Goal: Entertainment & Leisure: Consume media (video, audio)

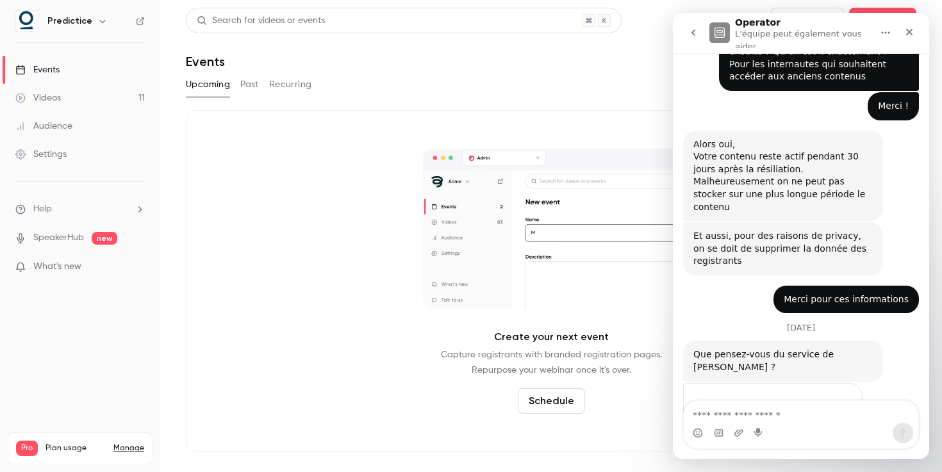
scroll to position [816, 0]
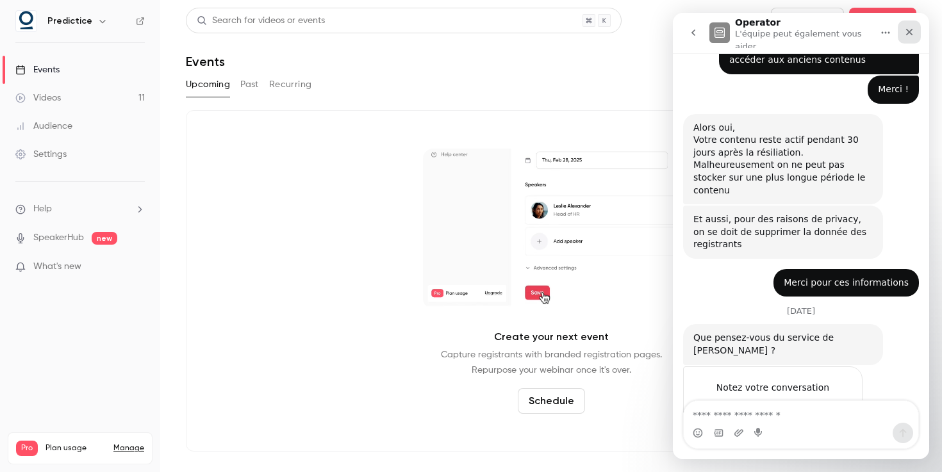
click at [911, 36] on icon "Fermer" at bounding box center [909, 32] width 10 height 10
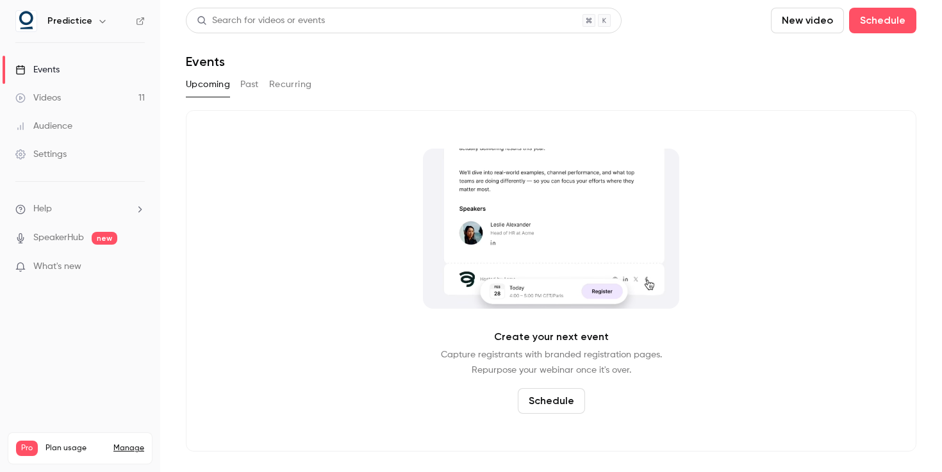
click at [62, 97] on link "Videos 11" at bounding box center [80, 98] width 160 height 28
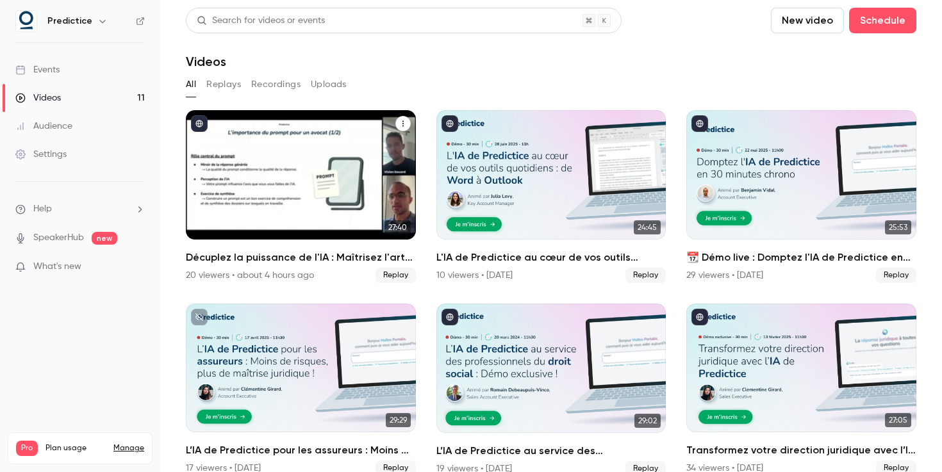
click at [224, 254] on h2 "Décuplez la puissance de l'IA : Maîtrisez l'art du prompt avec Predictice" at bounding box center [301, 257] width 230 height 15
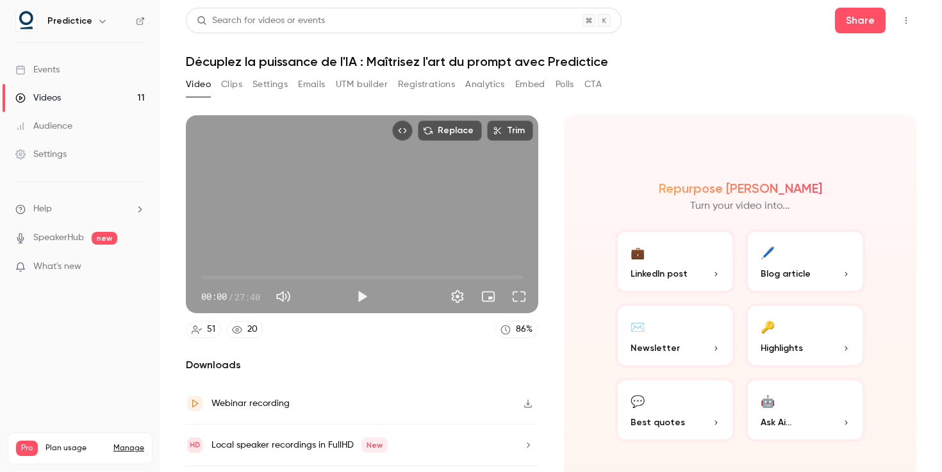
click at [445, 60] on h1 "Décuplez la puissance de l'IA : Maîtrisez l'art du prompt avec Predictice" at bounding box center [551, 61] width 731 height 15
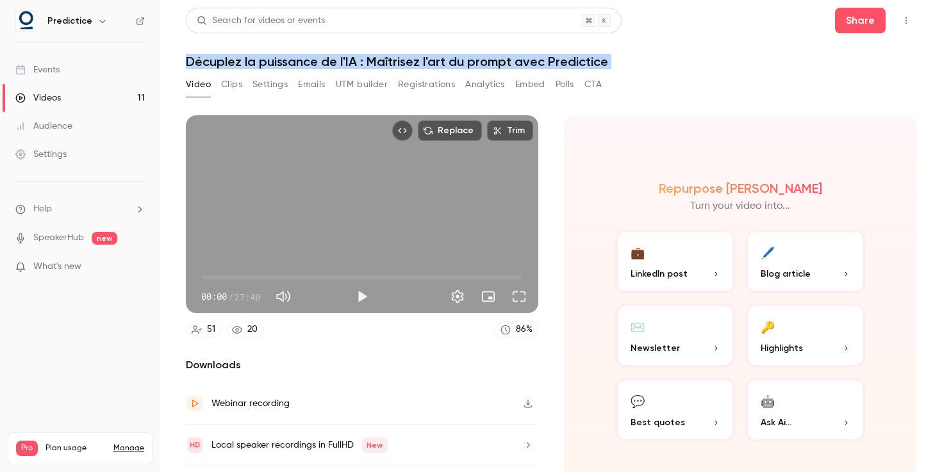
click at [445, 60] on h1 "Décuplez la puissance de l'IA : Maîtrisez l'art du prompt avec Predictice" at bounding box center [551, 61] width 731 height 15
copy div "Décuplez la puissance de l'IA : Maîtrisez l'art du prompt avec Predictice Video…"
